Goal: Download file/media

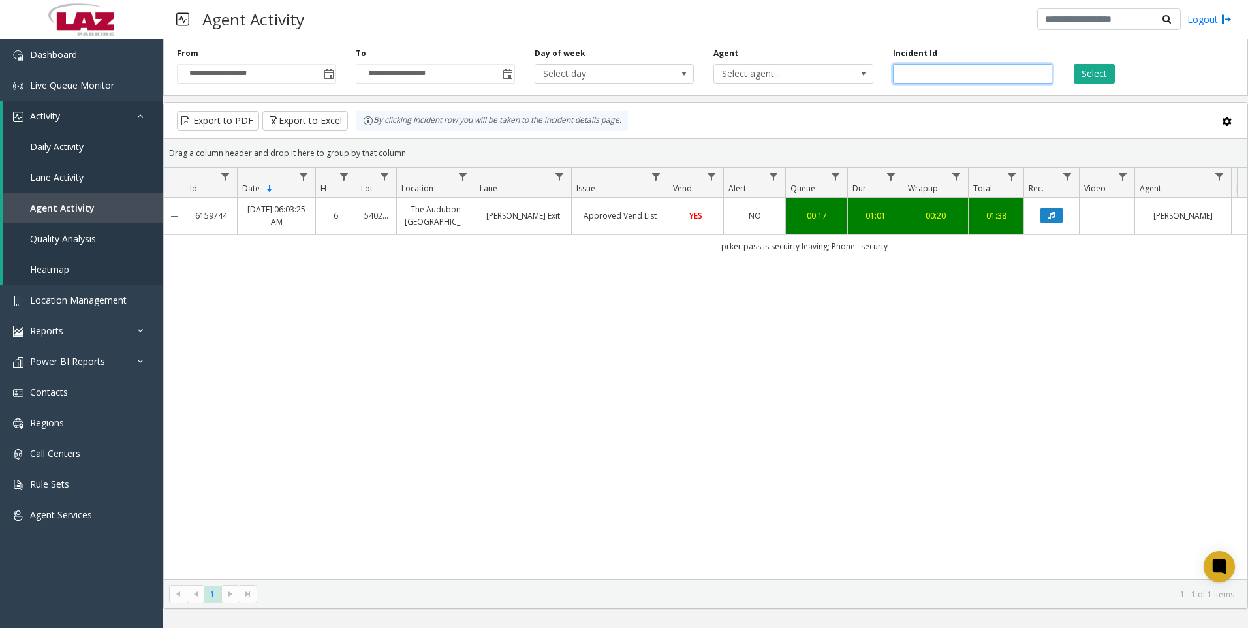
click at [963, 67] on input "*******" at bounding box center [972, 74] width 159 height 20
paste input "number"
click at [1080, 69] on button "Select" at bounding box center [1094, 74] width 41 height 20
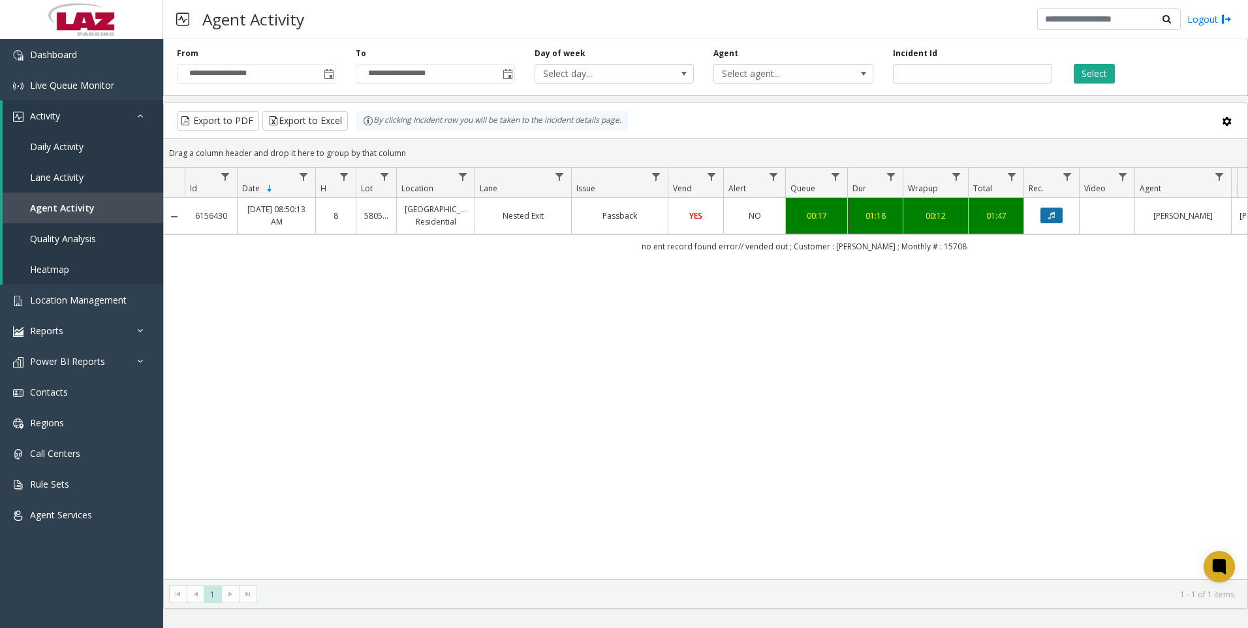
click at [1054, 216] on icon "Data table" at bounding box center [1051, 216] width 7 height 8
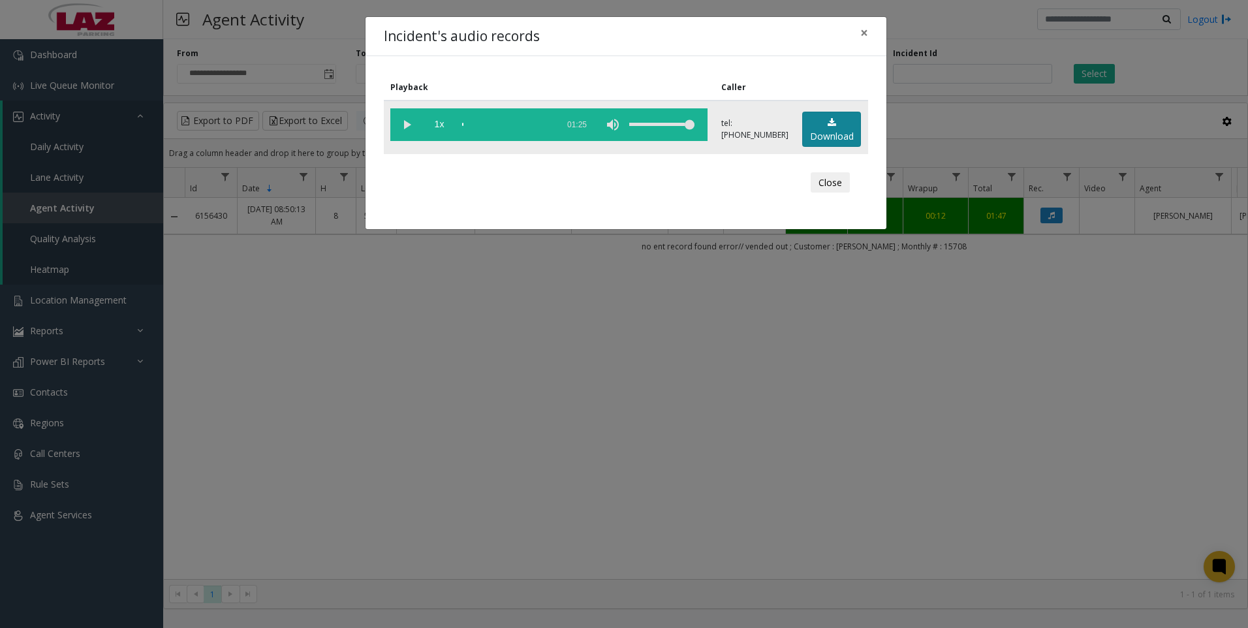
click at [828, 131] on link "Download" at bounding box center [831, 130] width 59 height 36
click at [472, 500] on div "Incident's audio records × Playback Caller 1x 01:25 tel:[PHONE_NUMBER] Download…" at bounding box center [624, 314] width 1248 height 628
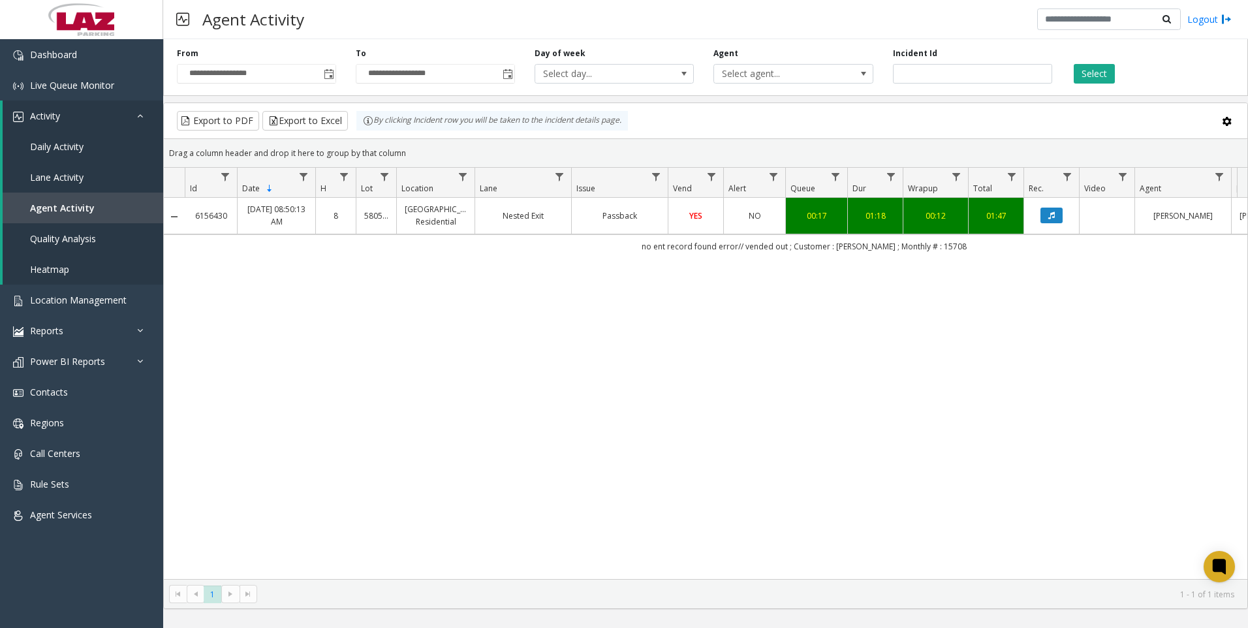
click at [495, 442] on div "6156430 [DATE] 08:50:13 AM 8 580519 [GEOGRAPHIC_DATA] Residential Nested Exit P…" at bounding box center [706, 388] width 1084 height 381
click at [991, 69] on input "*******" at bounding box center [972, 74] width 159 height 20
paste input "number"
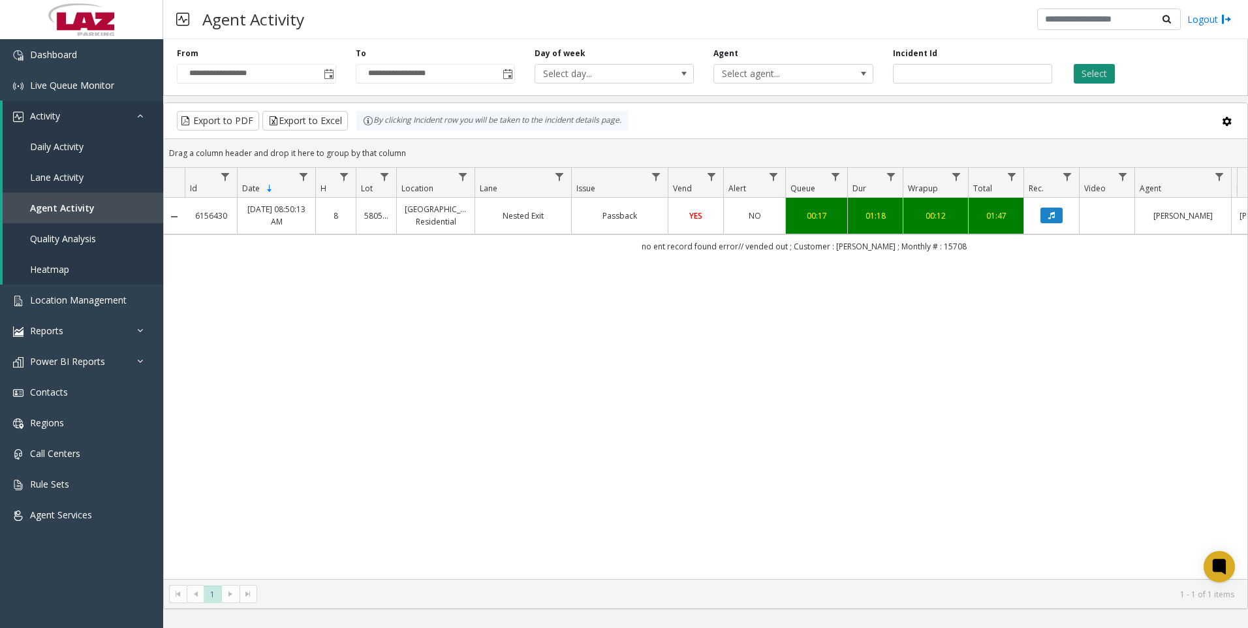
click at [1107, 68] on button "Select" at bounding box center [1094, 74] width 41 height 20
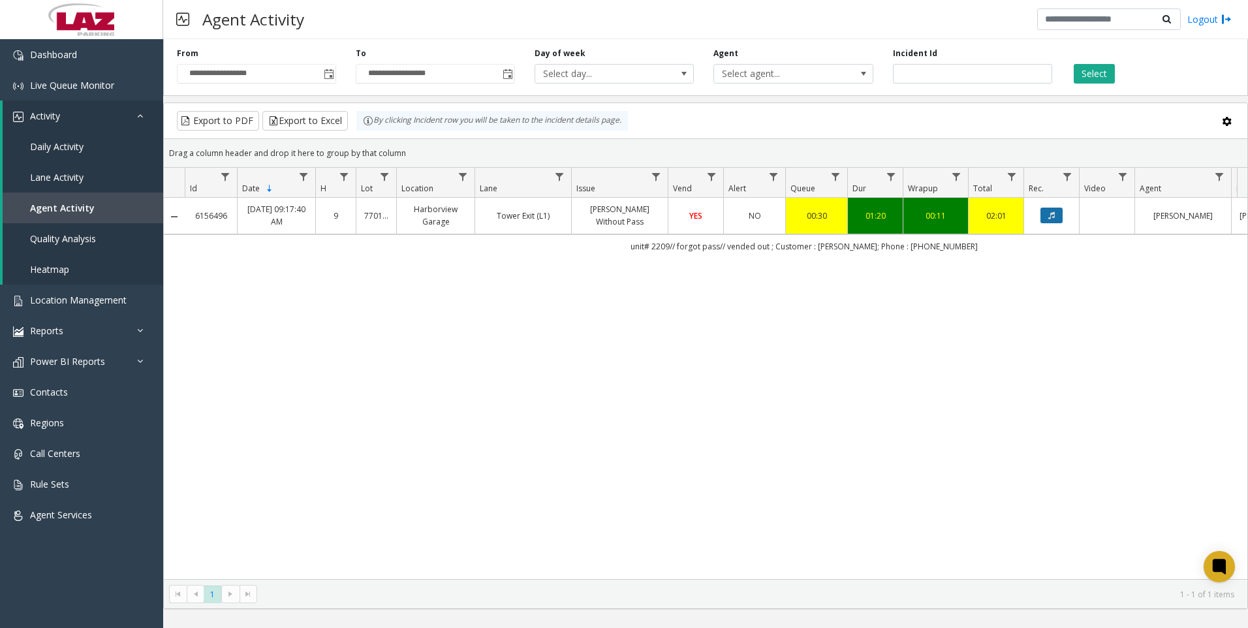
click at [1062, 213] on button "Data table" at bounding box center [1052, 216] width 22 height 16
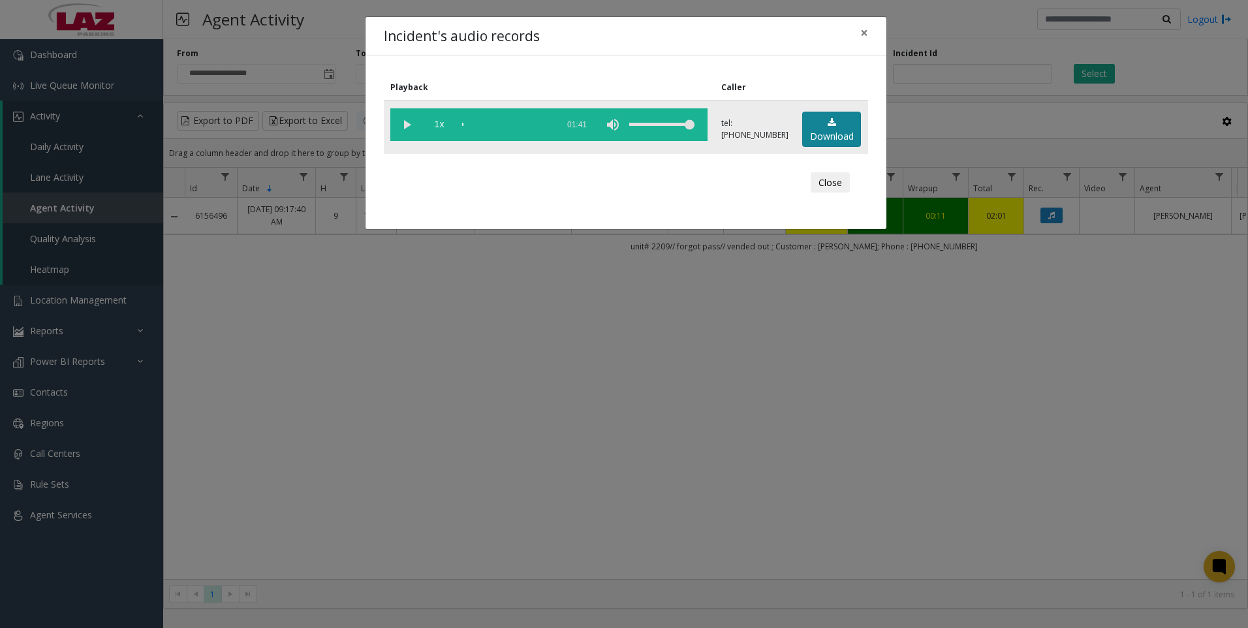
click at [836, 125] on link "Download" at bounding box center [831, 130] width 59 height 36
click at [379, 435] on div "Incident's audio records × Playback Caller 1x 01:41 tel:[PHONE_NUMBER] Download…" at bounding box center [624, 314] width 1248 height 628
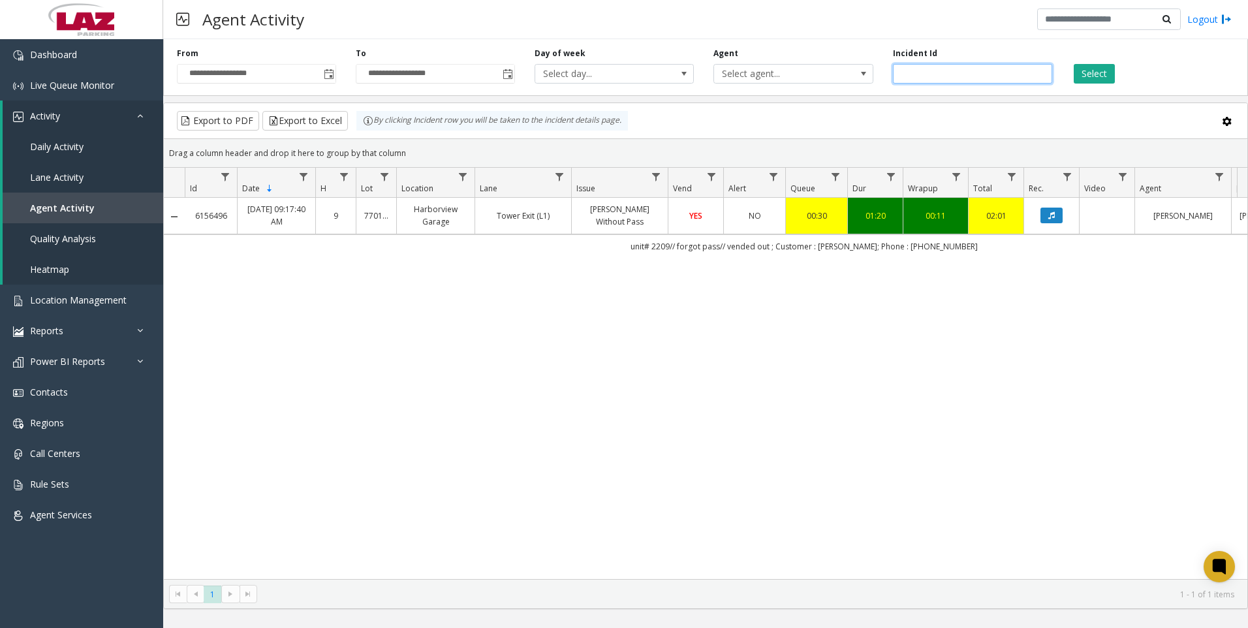
click at [932, 77] on input "*******" at bounding box center [972, 74] width 159 height 20
paste input "number"
type input "*******"
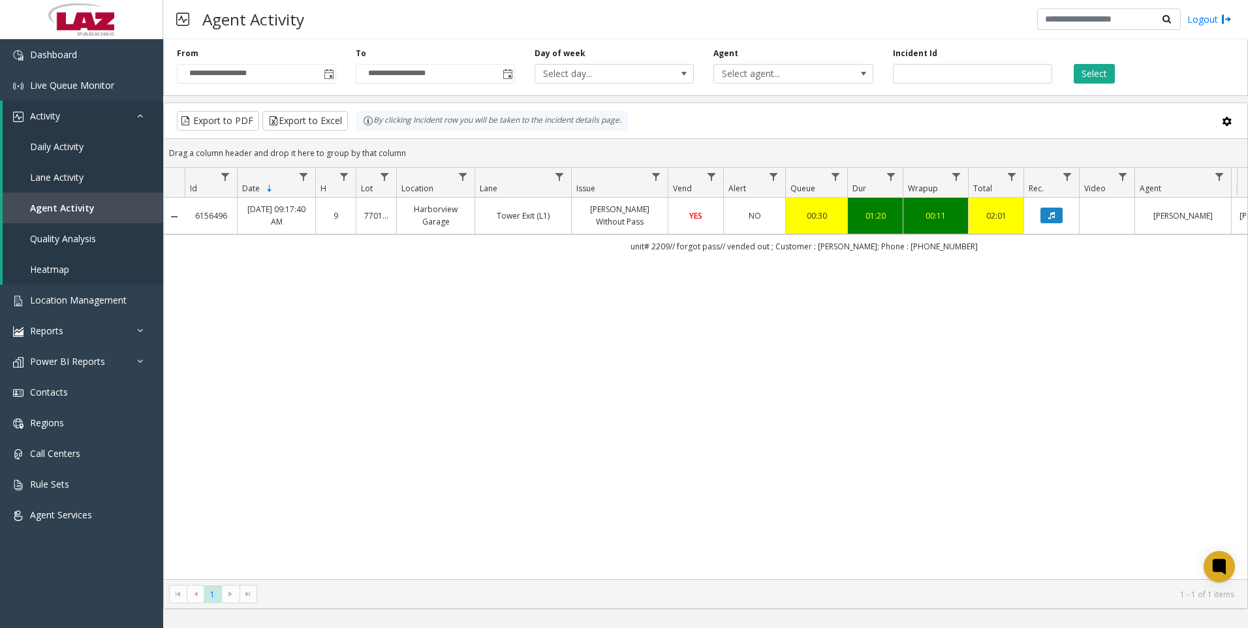
click at [1088, 59] on div "Select" at bounding box center [1151, 66] width 179 height 36
click at [1095, 76] on button "Select" at bounding box center [1094, 74] width 41 height 20
click at [1041, 215] on button "Data table" at bounding box center [1052, 216] width 22 height 16
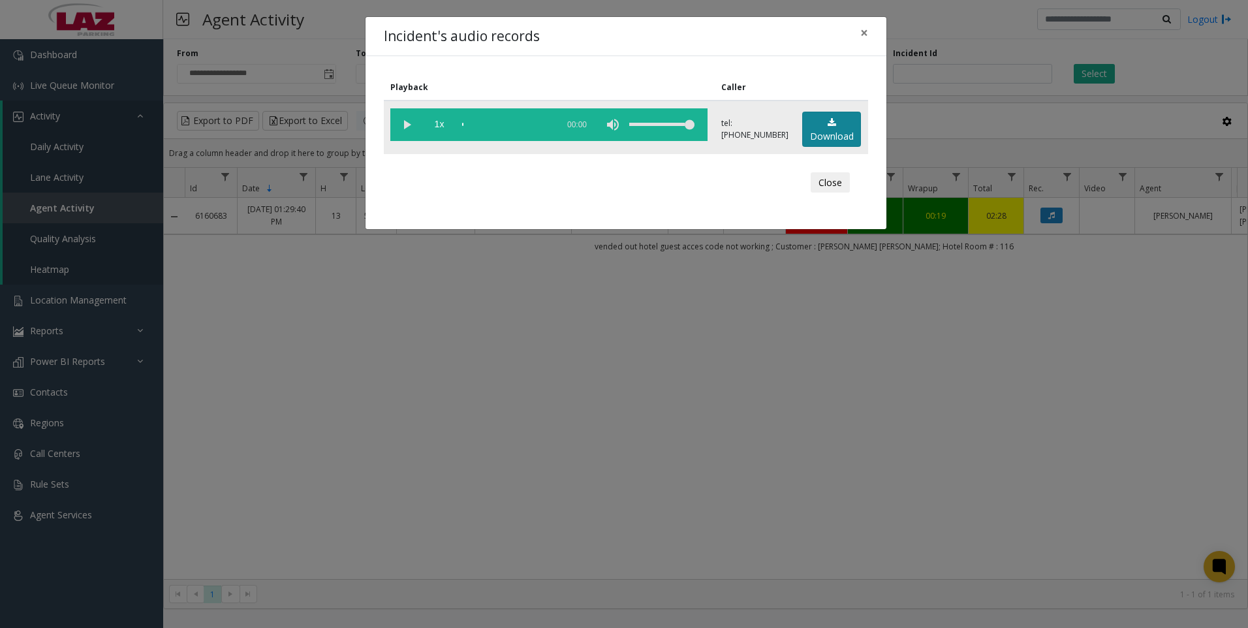
click at [818, 129] on link "Download" at bounding box center [831, 130] width 59 height 36
click at [605, 385] on div "Incident's audio records × Playback Caller 1x 01:25 tel:[PHONE_NUMBER] Download…" at bounding box center [624, 314] width 1248 height 628
